Goal: Task Accomplishment & Management: Use online tool/utility

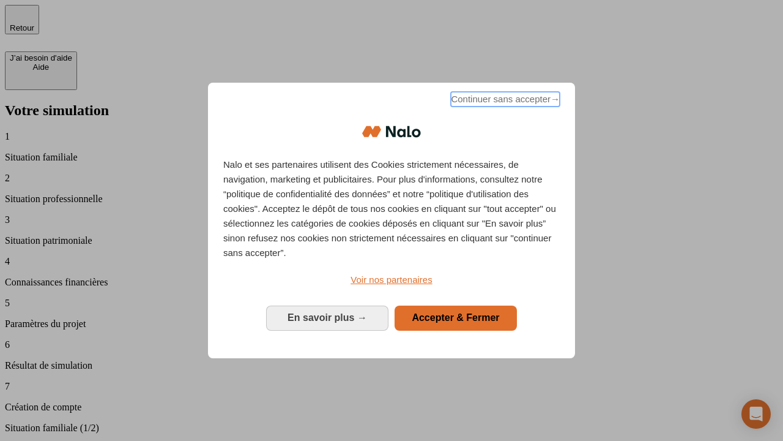
click at [504, 101] on span "Continuer sans accepter →" at bounding box center [505, 99] width 109 height 15
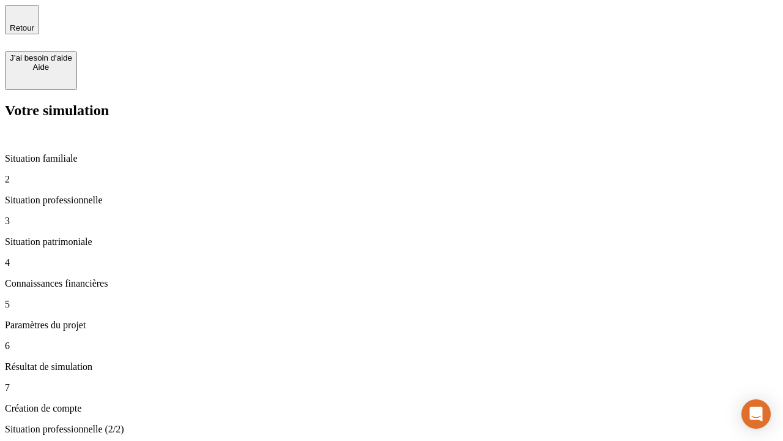
type input "70 000"
type input "1 000"
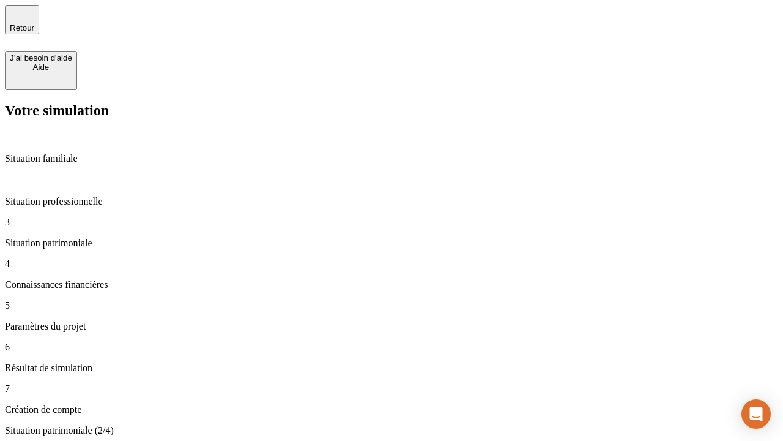
type input "800"
type input "6"
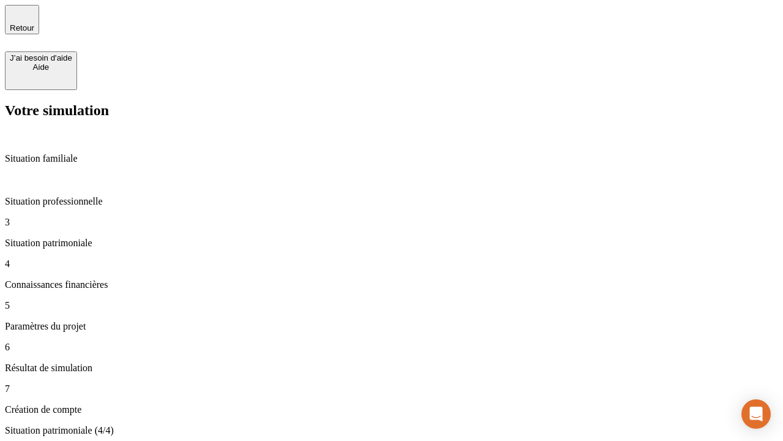
type input "400"
type input "3"
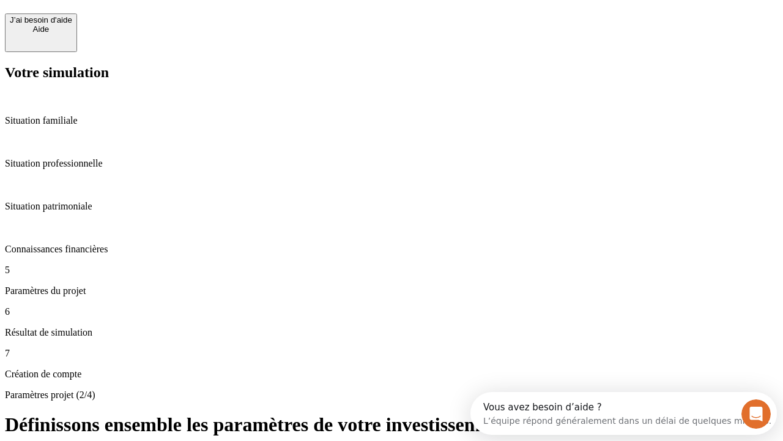
scroll to position [23, 0]
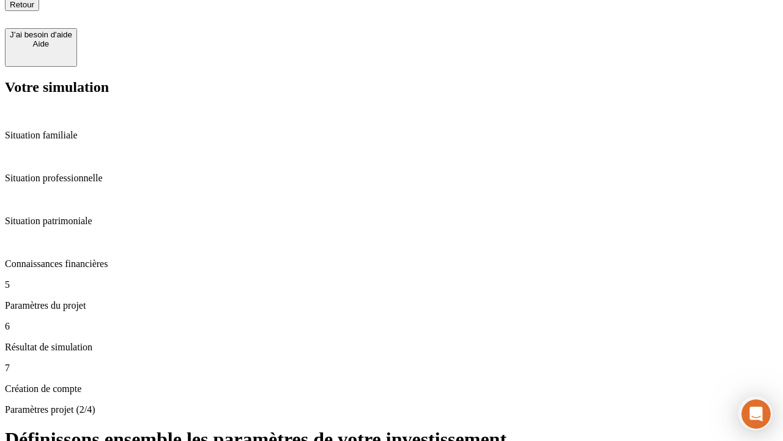
type input "35"
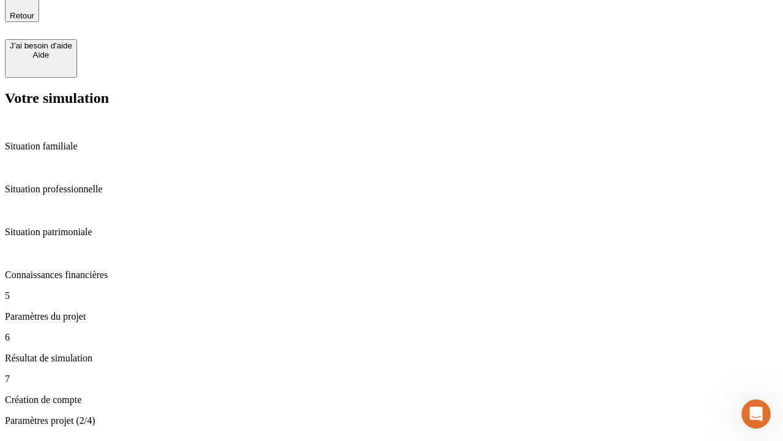
type input "500"
type input "640"
